Goal: Task Accomplishment & Management: Complete application form

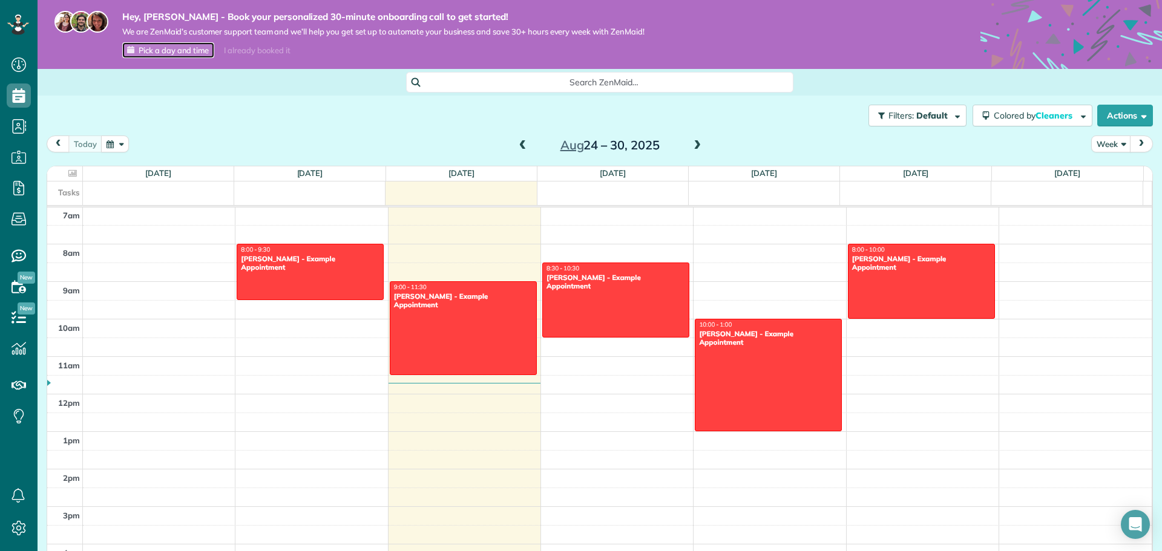
click at [189, 46] on span "Pick a day and time" at bounding box center [174, 50] width 70 height 10
click at [22, 70] on use at bounding box center [18, 64] width 15 height 15
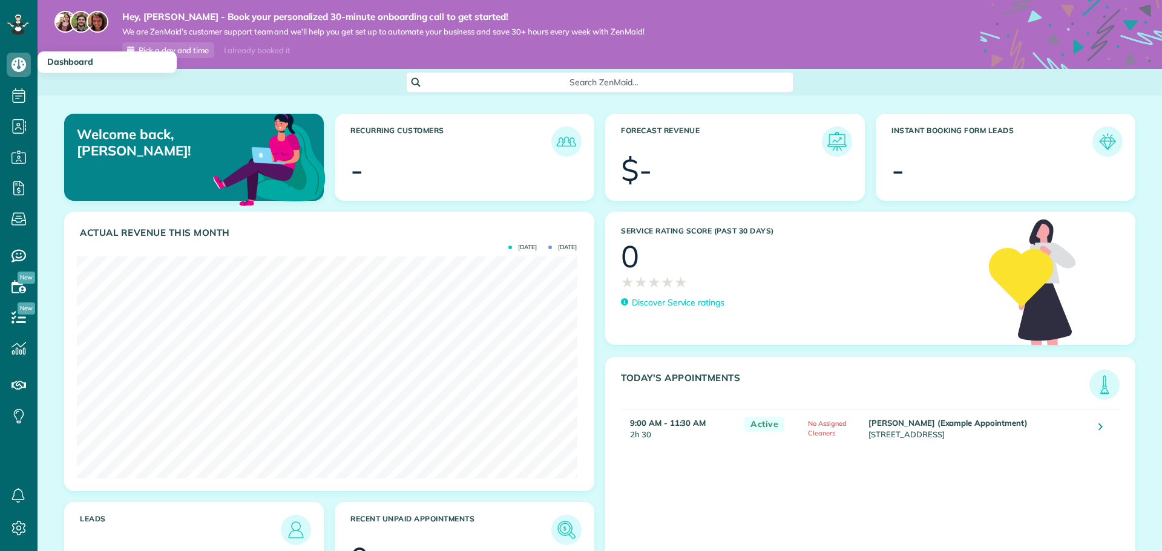
scroll to position [222, 500]
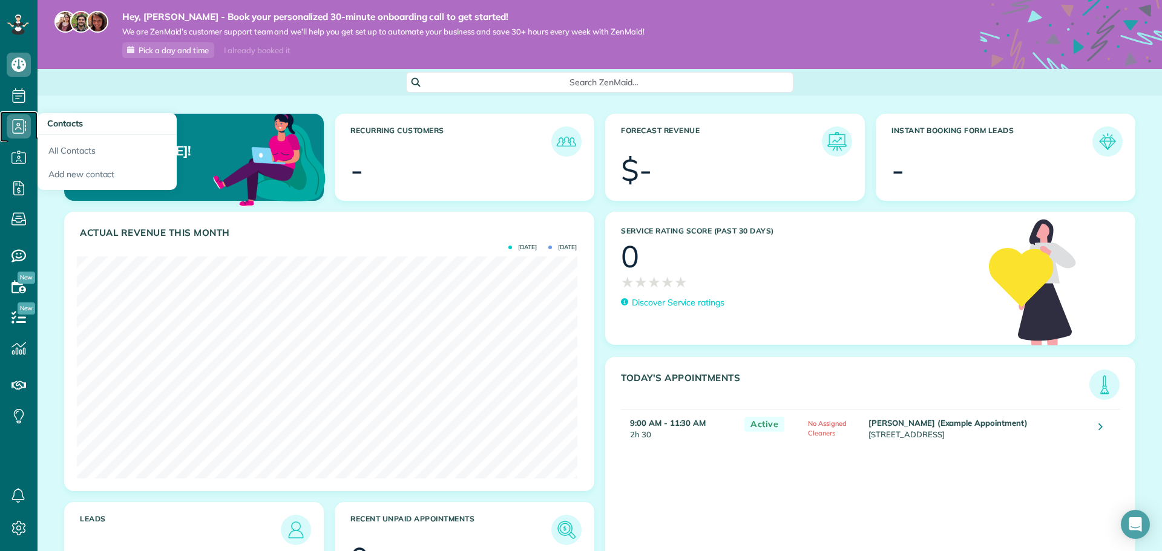
click at [18, 128] on use at bounding box center [20, 126] width 14 height 15
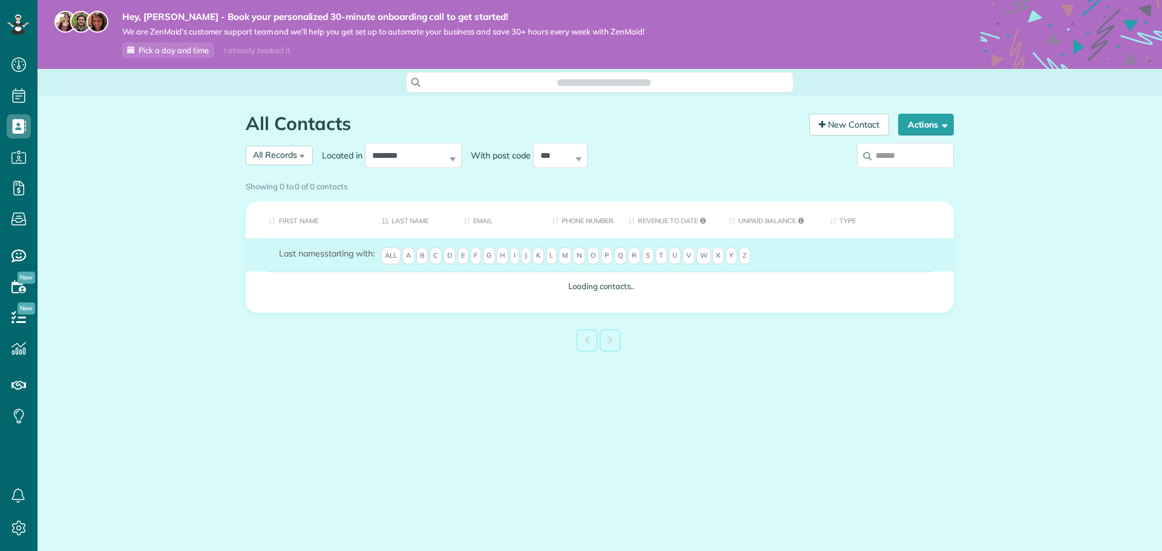
scroll to position [5, 5]
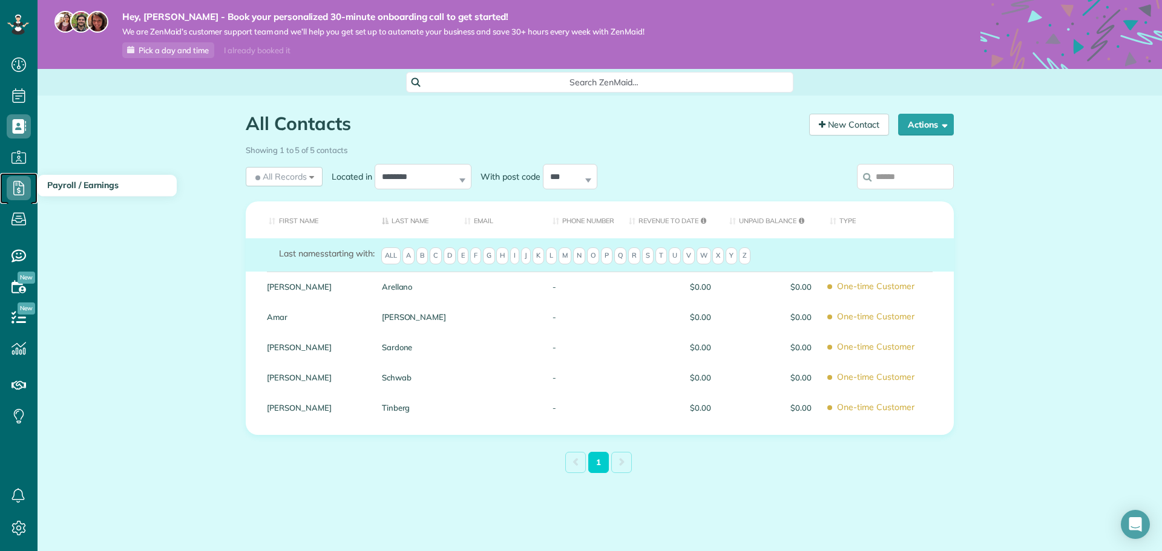
drag, startPoint x: 20, startPoint y: 186, endPoint x: 21, endPoint y: 178, distance: 7.9
click at [20, 186] on use at bounding box center [18, 188] width 11 height 15
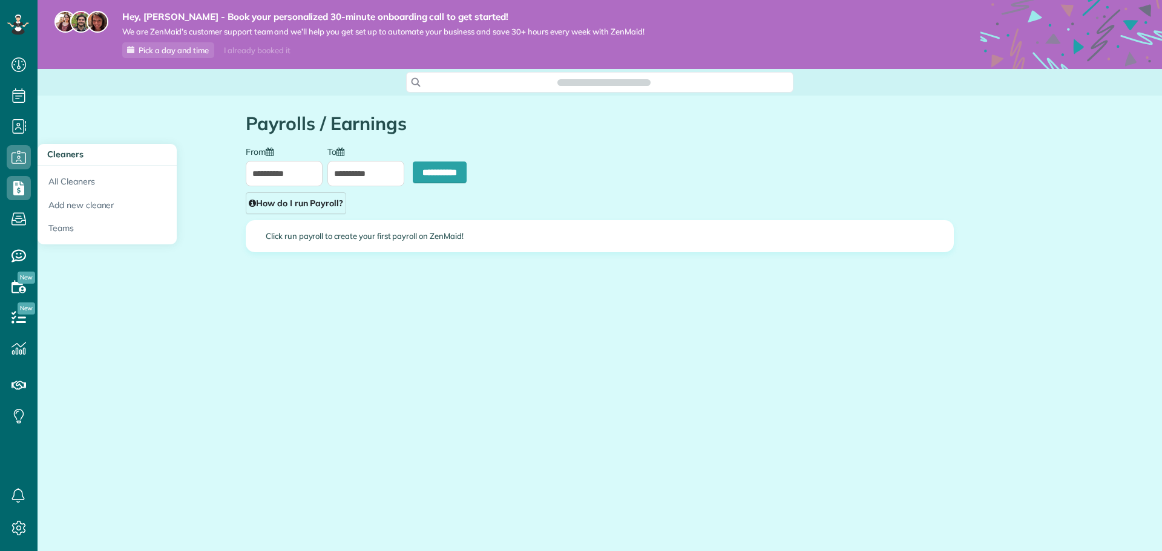
scroll to position [5, 5]
type input "**********"
click at [62, 173] on link "All Cleaners" at bounding box center [107, 180] width 139 height 28
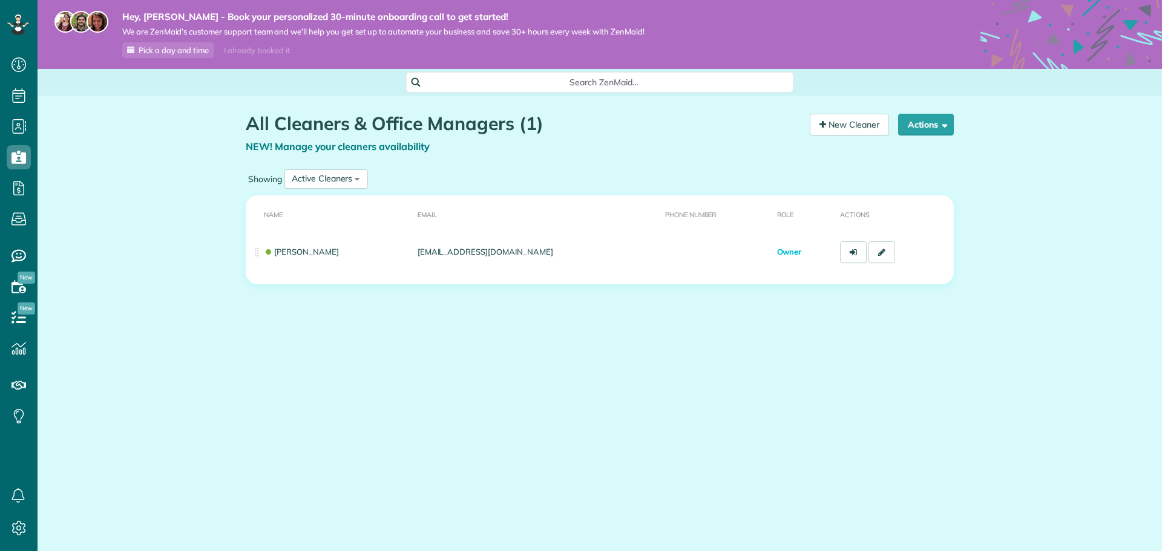
scroll to position [5, 5]
click at [863, 127] on link "New Cleaner" at bounding box center [849, 125] width 79 height 22
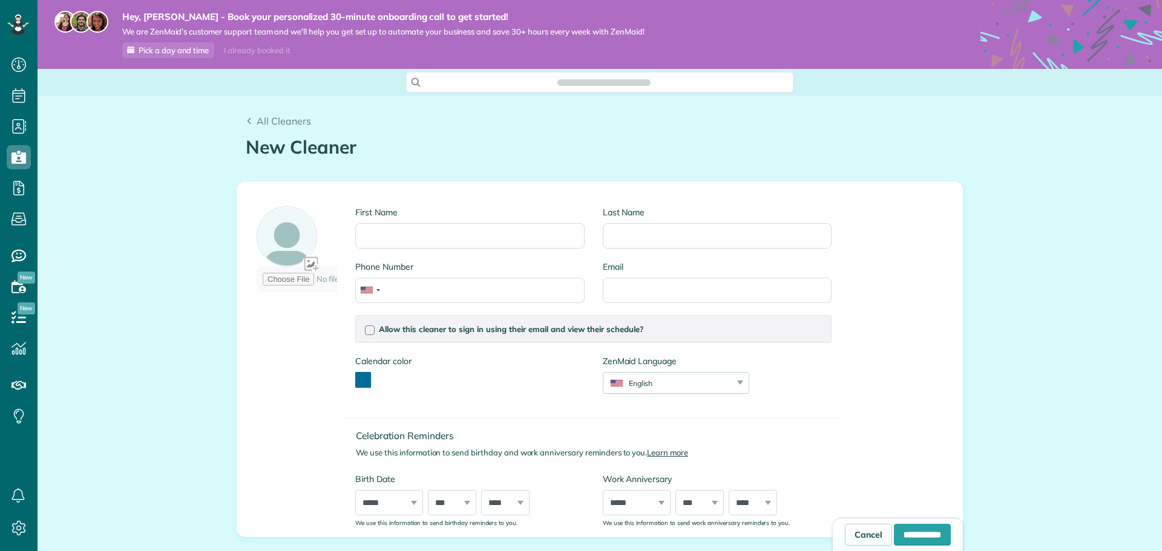
scroll to position [5, 5]
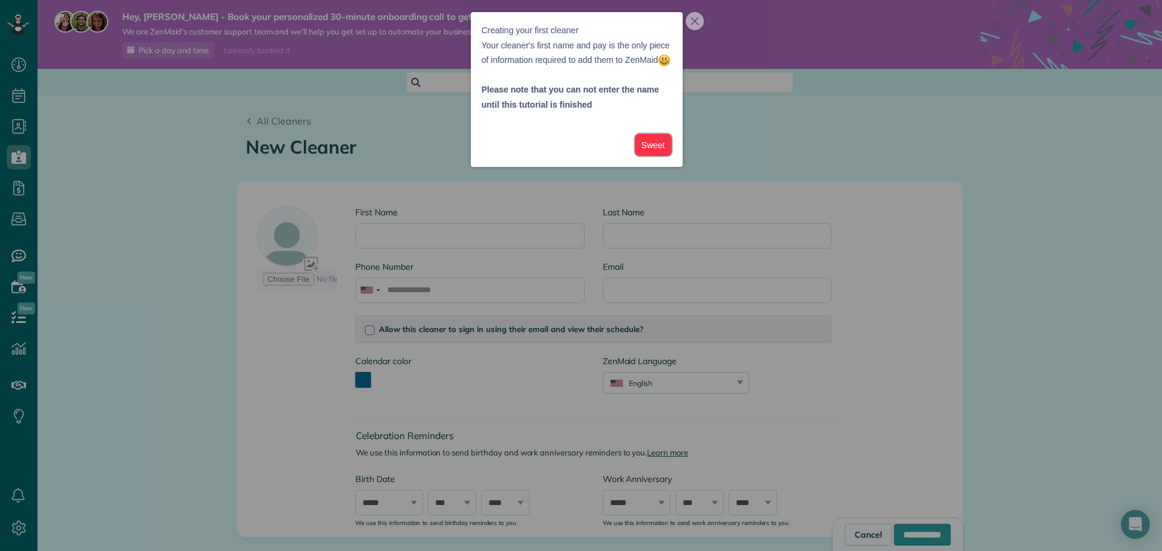
click at [662, 156] on button "Sweet" at bounding box center [653, 145] width 37 height 22
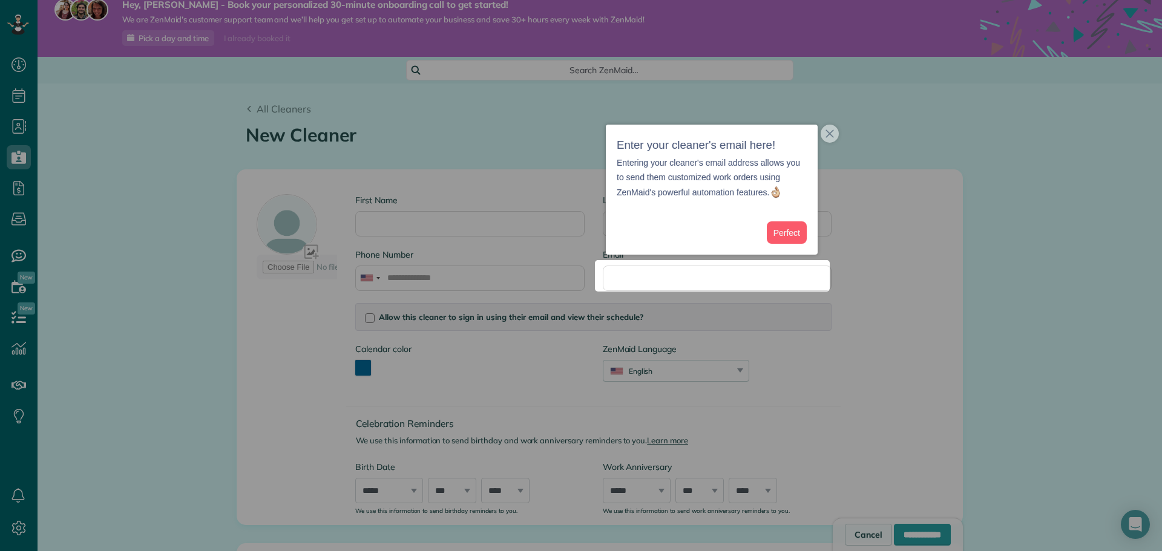
scroll to position [15, 0]
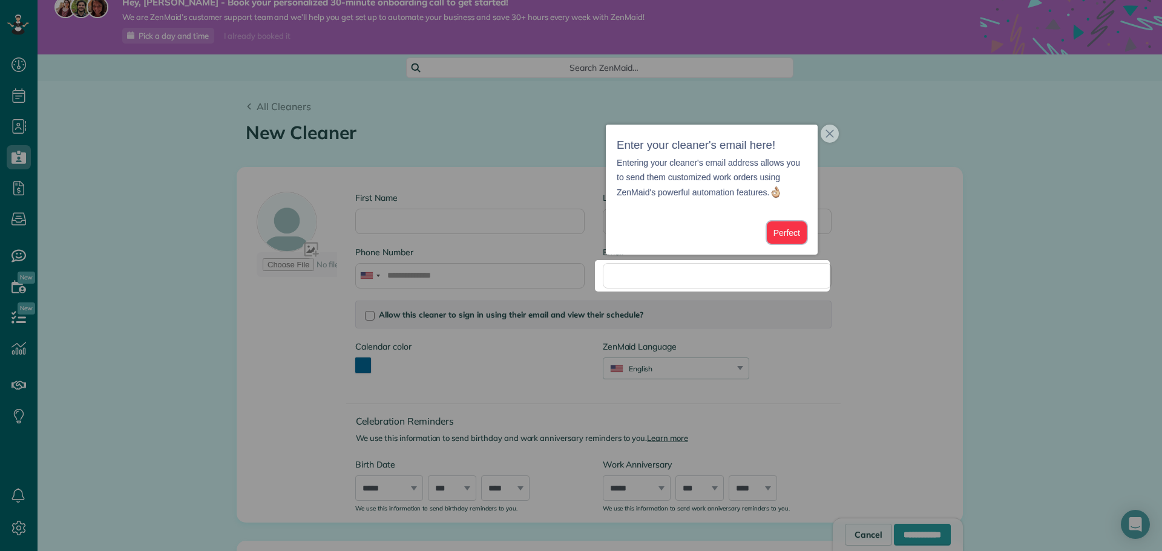
click at [793, 233] on button "Perfect" at bounding box center [787, 232] width 40 height 22
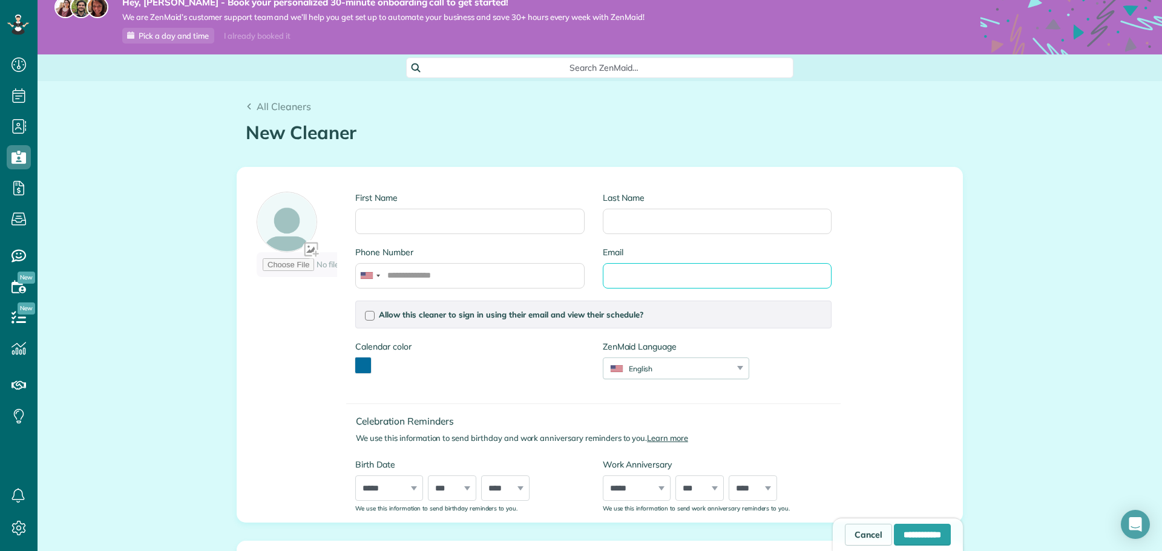
click at [643, 287] on input "Email" at bounding box center [717, 275] width 229 height 25
click at [404, 218] on input "First Name" at bounding box center [469, 221] width 229 height 25
type input "*******"
click at [626, 215] on input "Last Name" at bounding box center [717, 221] width 229 height 25
